Goal: Check status: Check status

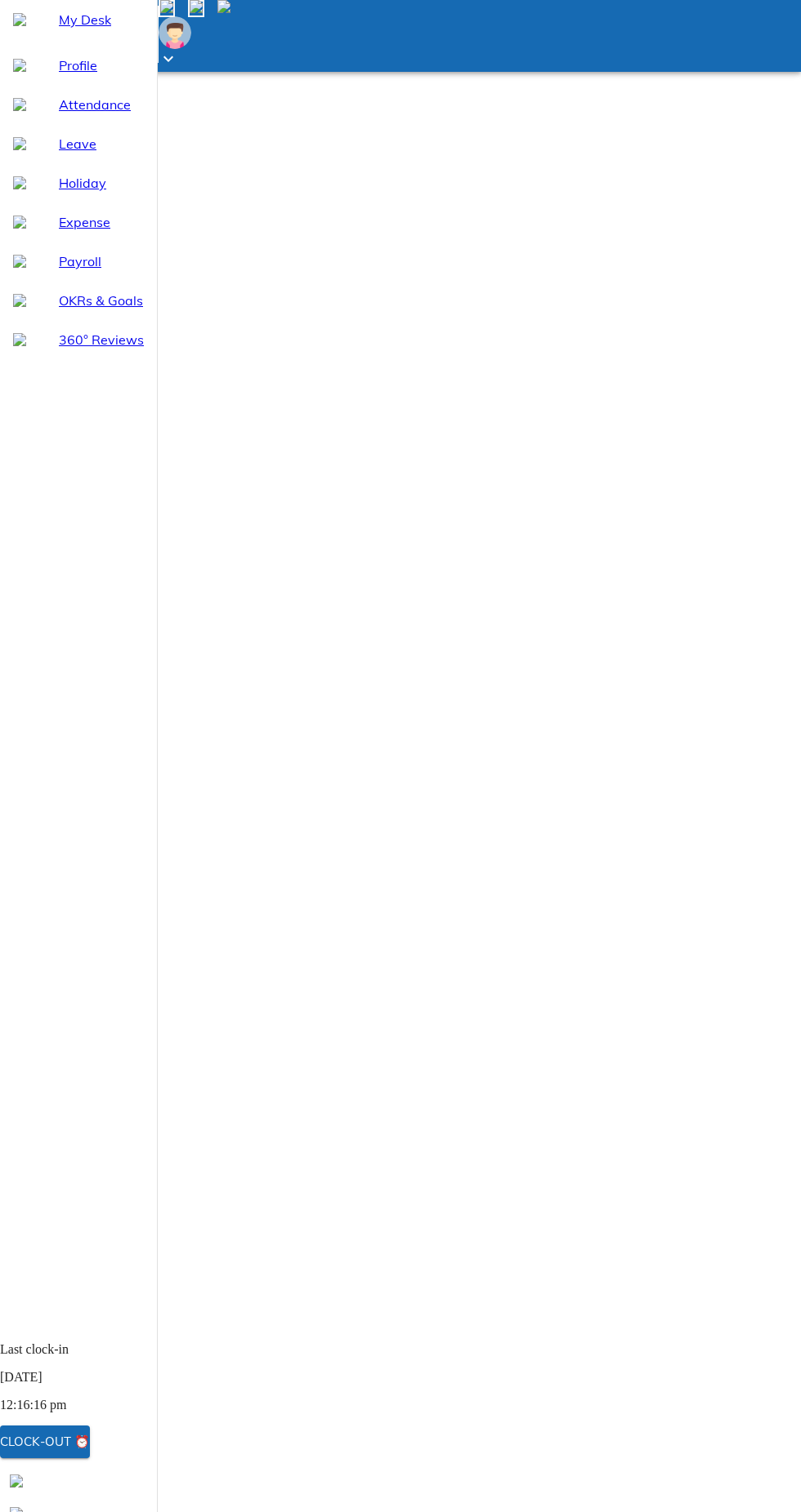
click at [63, 163] on div "Leave" at bounding box center [78, 144] width 157 height 39
select select "9"
click at [107, 114] on span "Attendance" at bounding box center [101, 105] width 85 height 20
select select "9"
